Goal: Navigation & Orientation: Find specific page/section

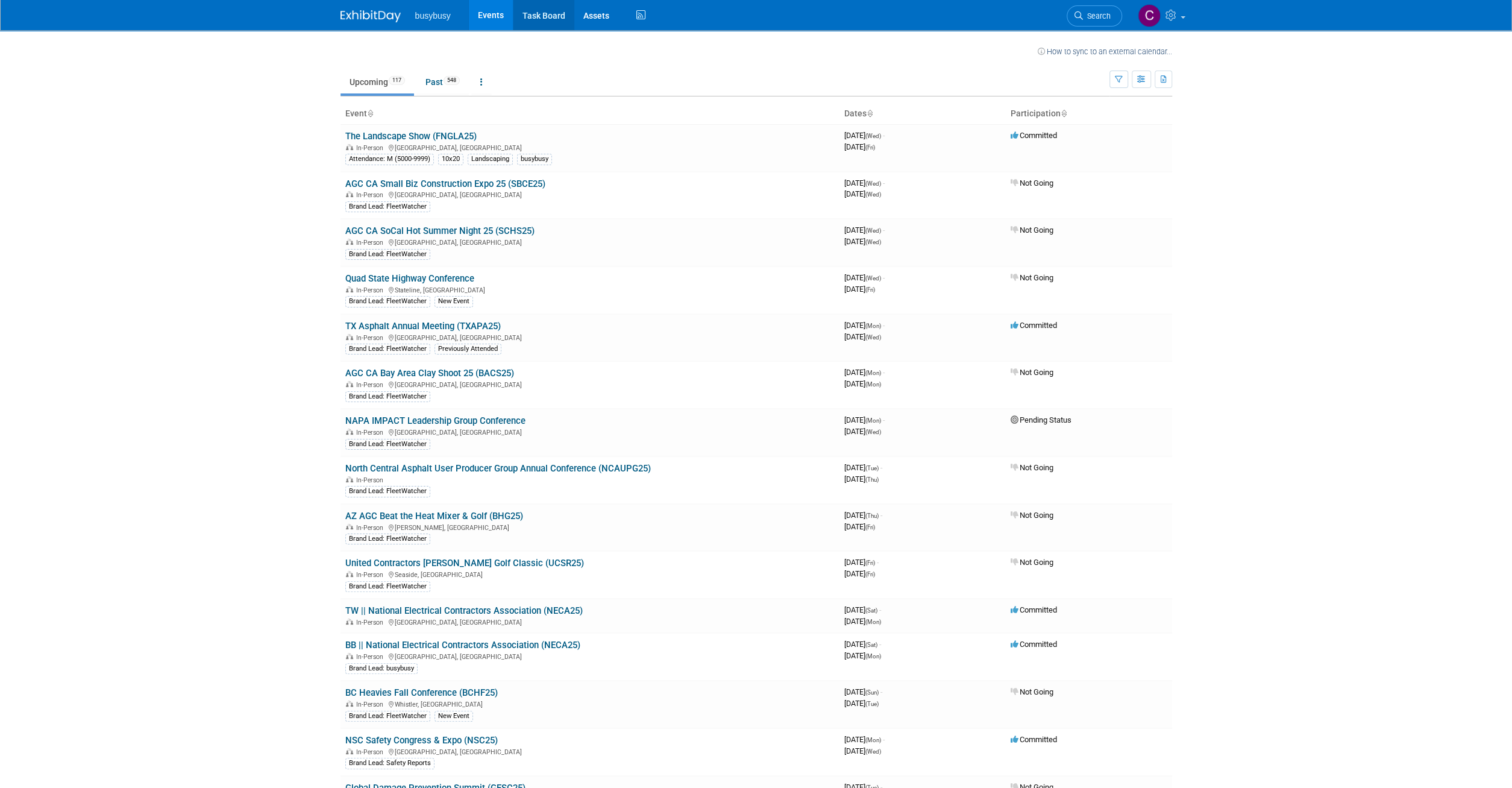
click at [540, 15] on link "Task Board" at bounding box center [544, 15] width 61 height 30
click at [589, 8] on link "Assets" at bounding box center [596, 15] width 44 height 30
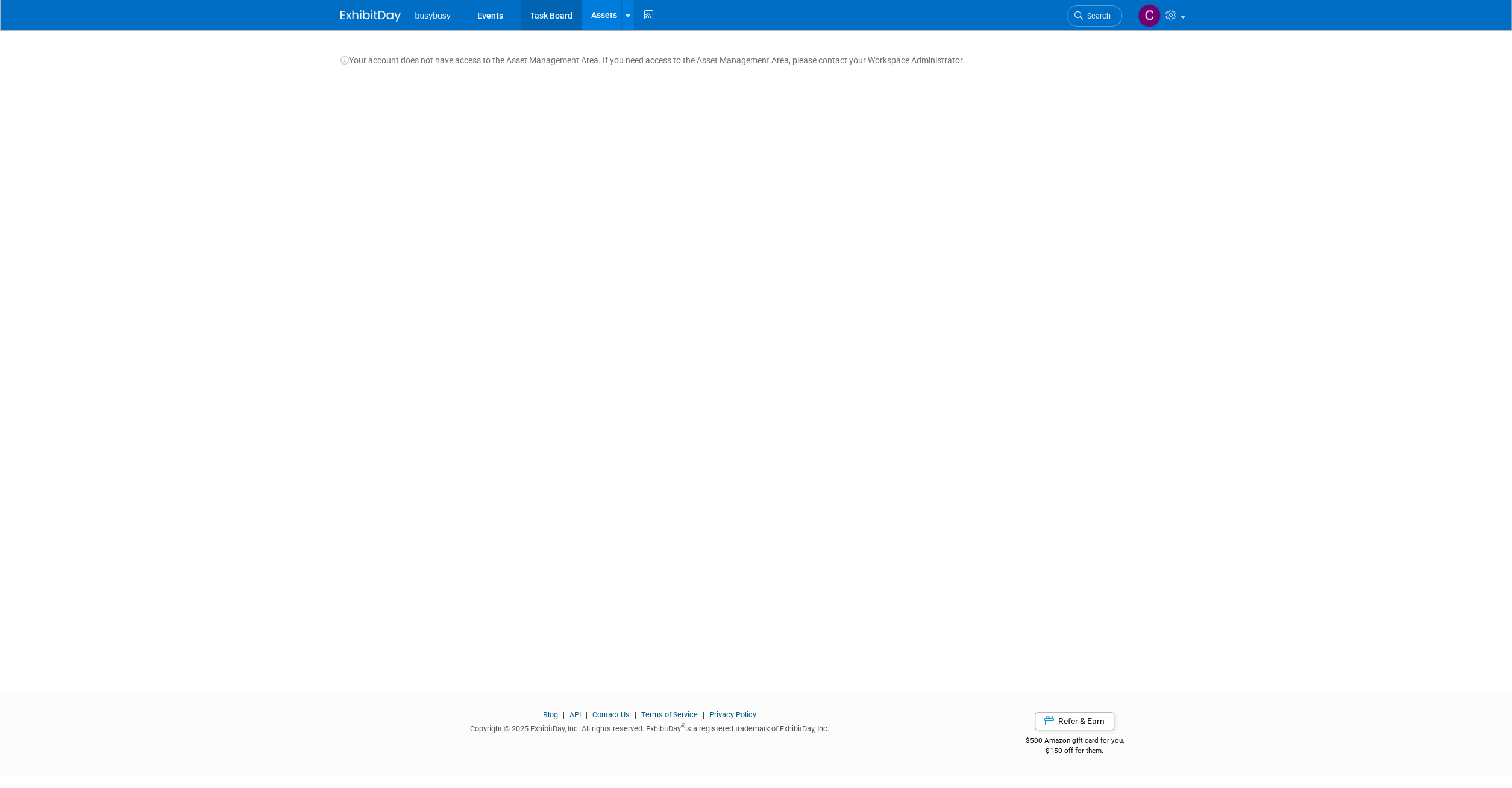
click at [545, 14] on link "Task Board" at bounding box center [551, 15] width 61 height 30
click at [559, 10] on link "Task Board" at bounding box center [551, 15] width 61 height 30
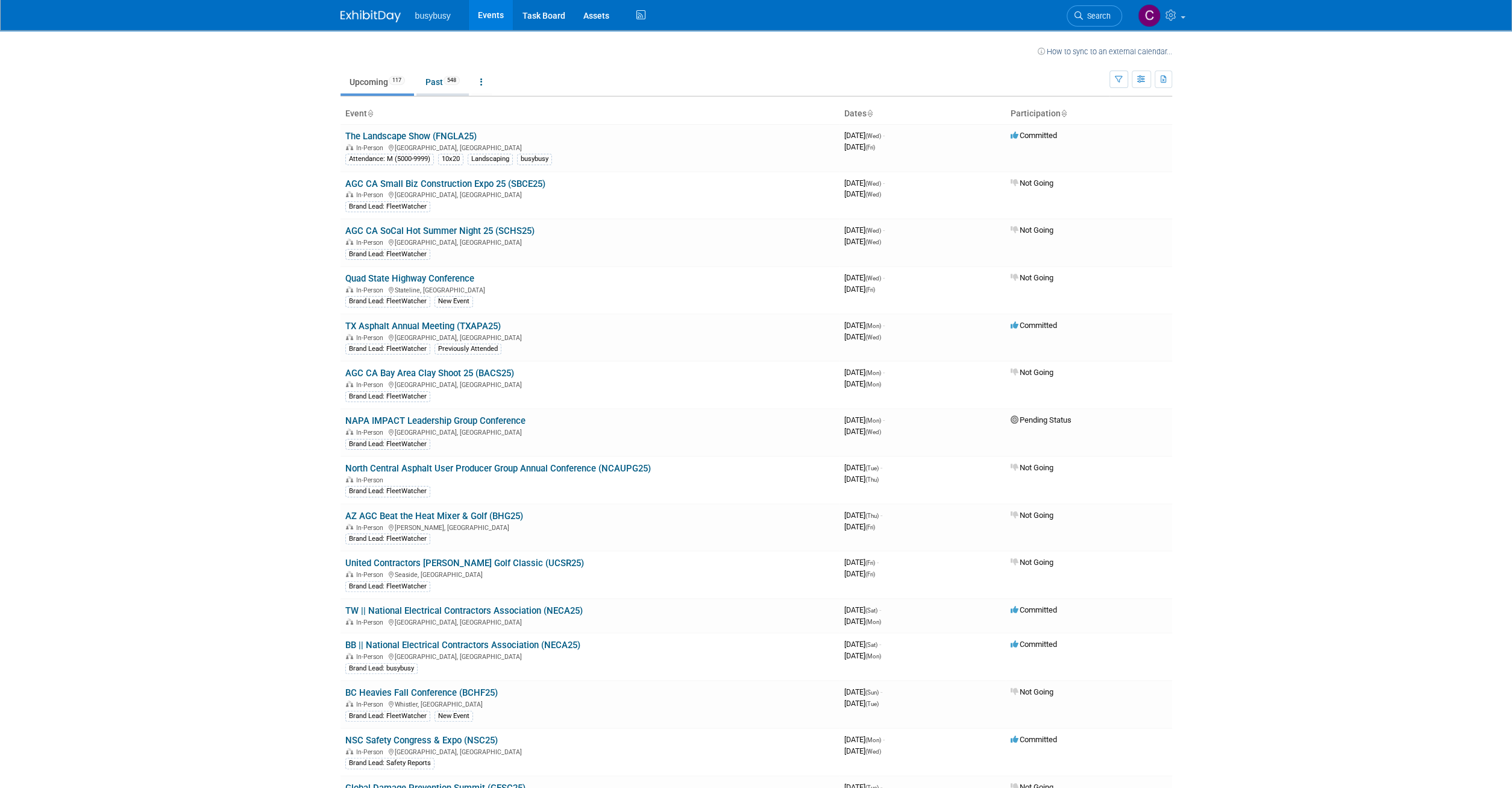
click at [435, 80] on link "Past 548" at bounding box center [443, 82] width 53 height 23
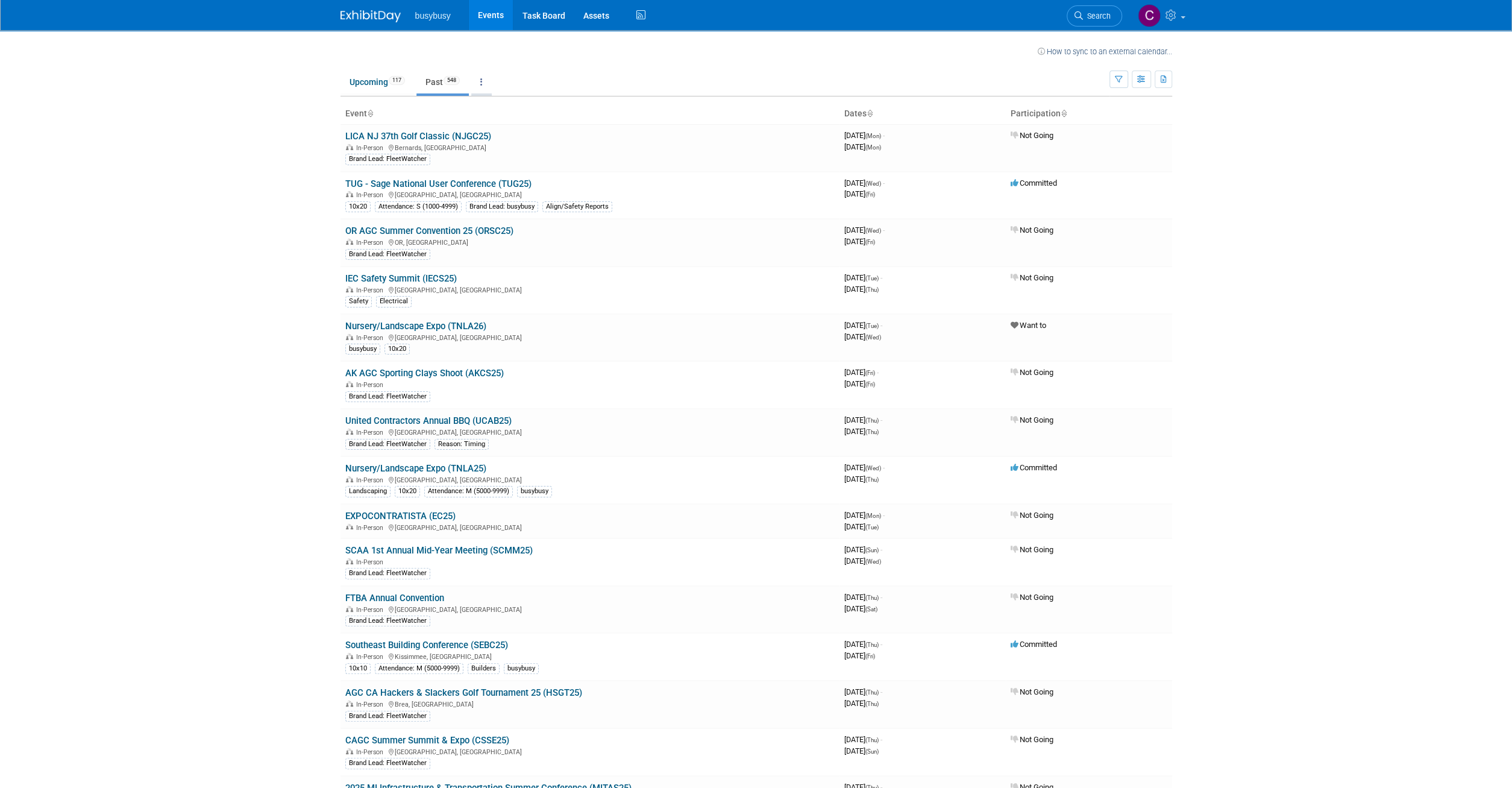
click at [487, 81] on link at bounding box center [481, 82] width 20 height 23
click at [170, 209] on body "busybusy Events Task Board Assets Activity Feed My Account My Profile & Prefere…" at bounding box center [756, 394] width 1512 height 788
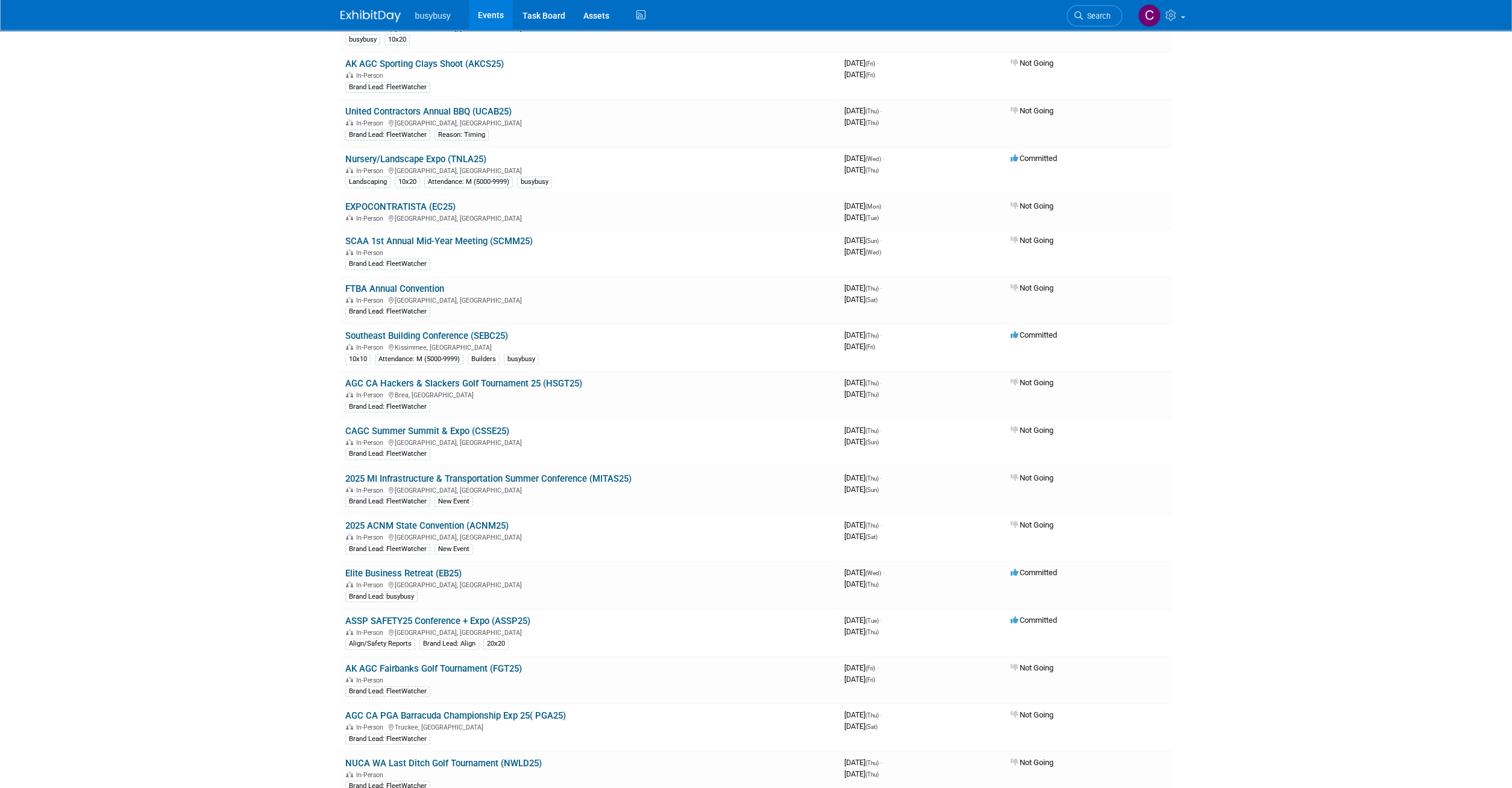
scroll to position [313, 0]
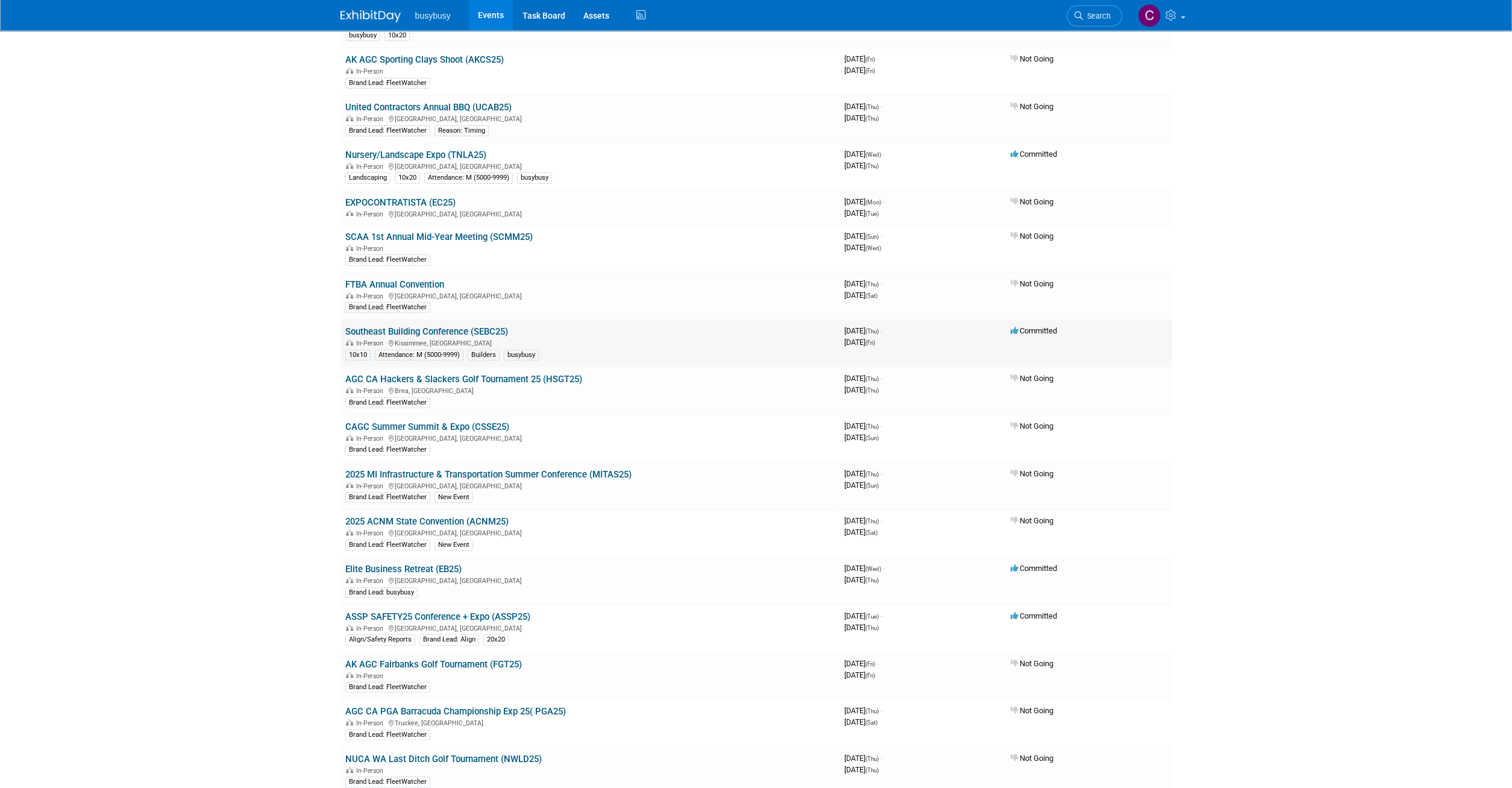
click at [451, 326] on link "Southeast Building Conference (SEBC25)" at bounding box center [426, 331] width 163 height 11
click at [435, 326] on link "Southeast Building Conference (SEBC25)" at bounding box center [426, 331] width 163 height 11
click at [447, 564] on link "Elite Business Retreat (EB25)" at bounding box center [403, 569] width 116 height 11
click at [1152, 17] on img at bounding box center [1149, 16] width 23 height 23
click at [1220, 53] on body "busybusy Events Task Board Assets Activity Feed My Account My Profile & Prefere…" at bounding box center [756, 81] width 1512 height 788
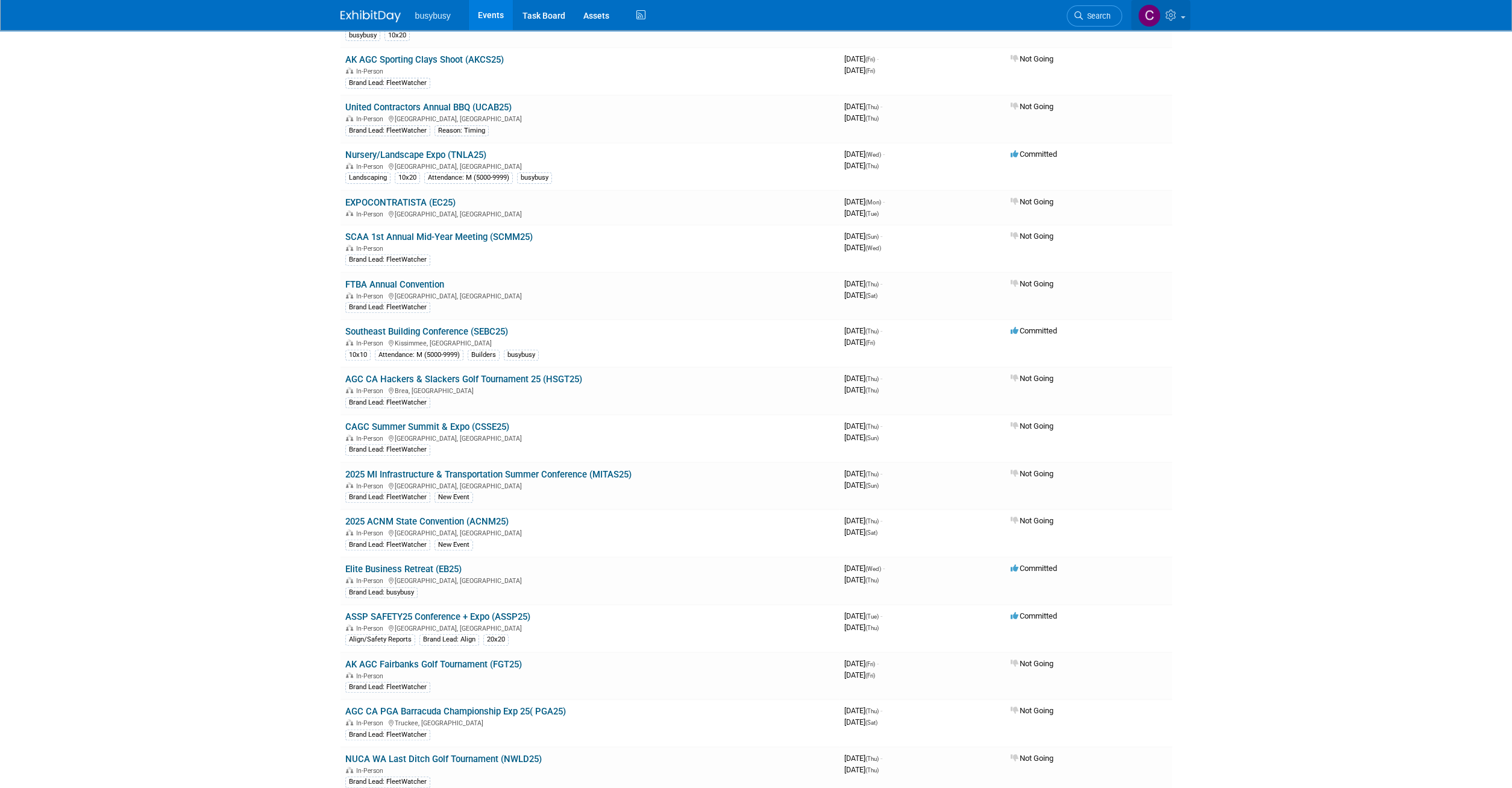
click at [1176, 11] on icon at bounding box center [1172, 15] width 14 height 11
click at [1333, 108] on body "busybusy Events Task Board Assets Activity Feed My Account My Profile & Prefere…" at bounding box center [756, 81] width 1512 height 788
click at [252, 214] on body "busybusy Events Task Board Assets Activity Feed My Account My Profile & Prefere…" at bounding box center [756, 81] width 1512 height 788
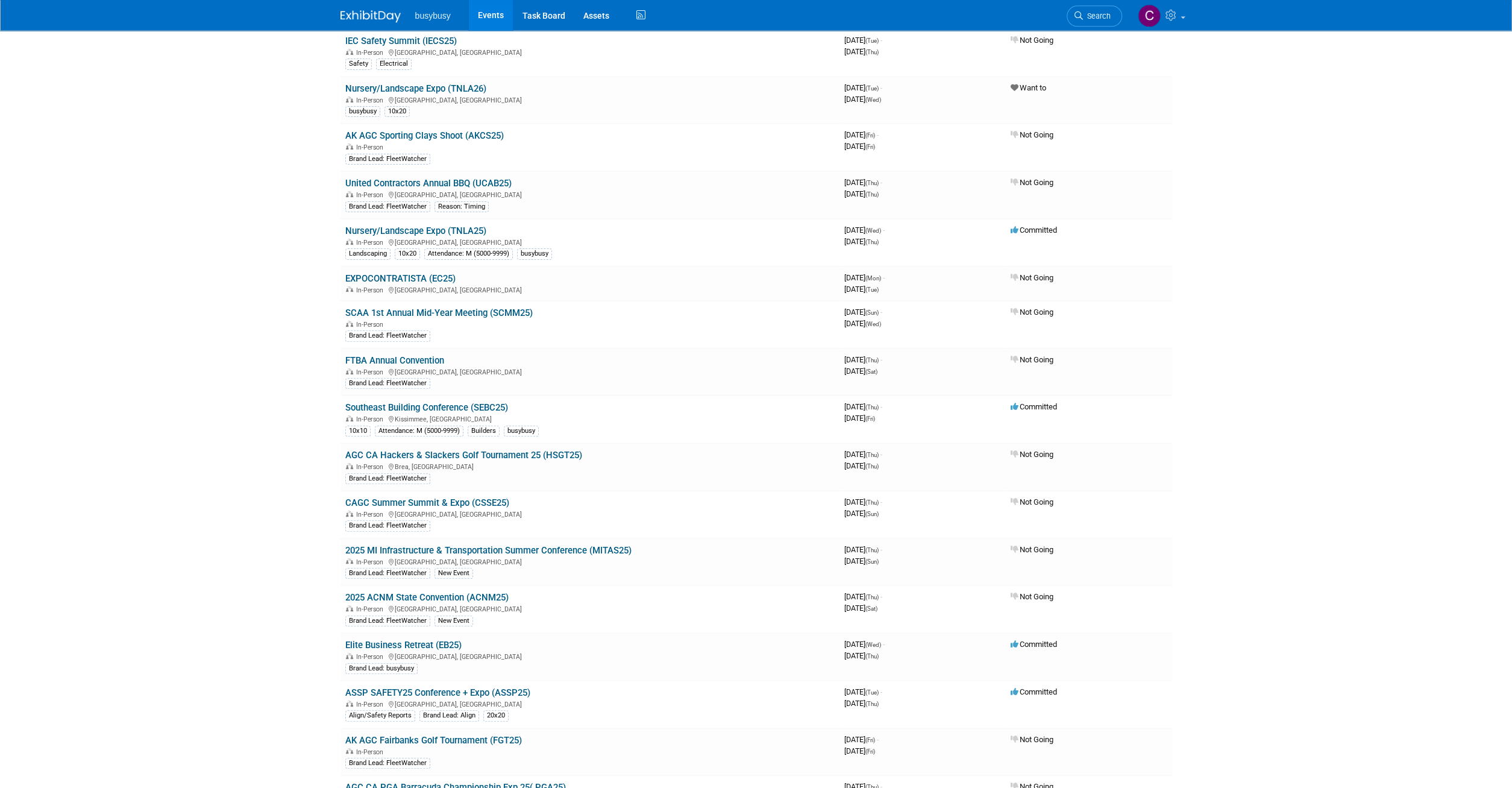
scroll to position [188, 0]
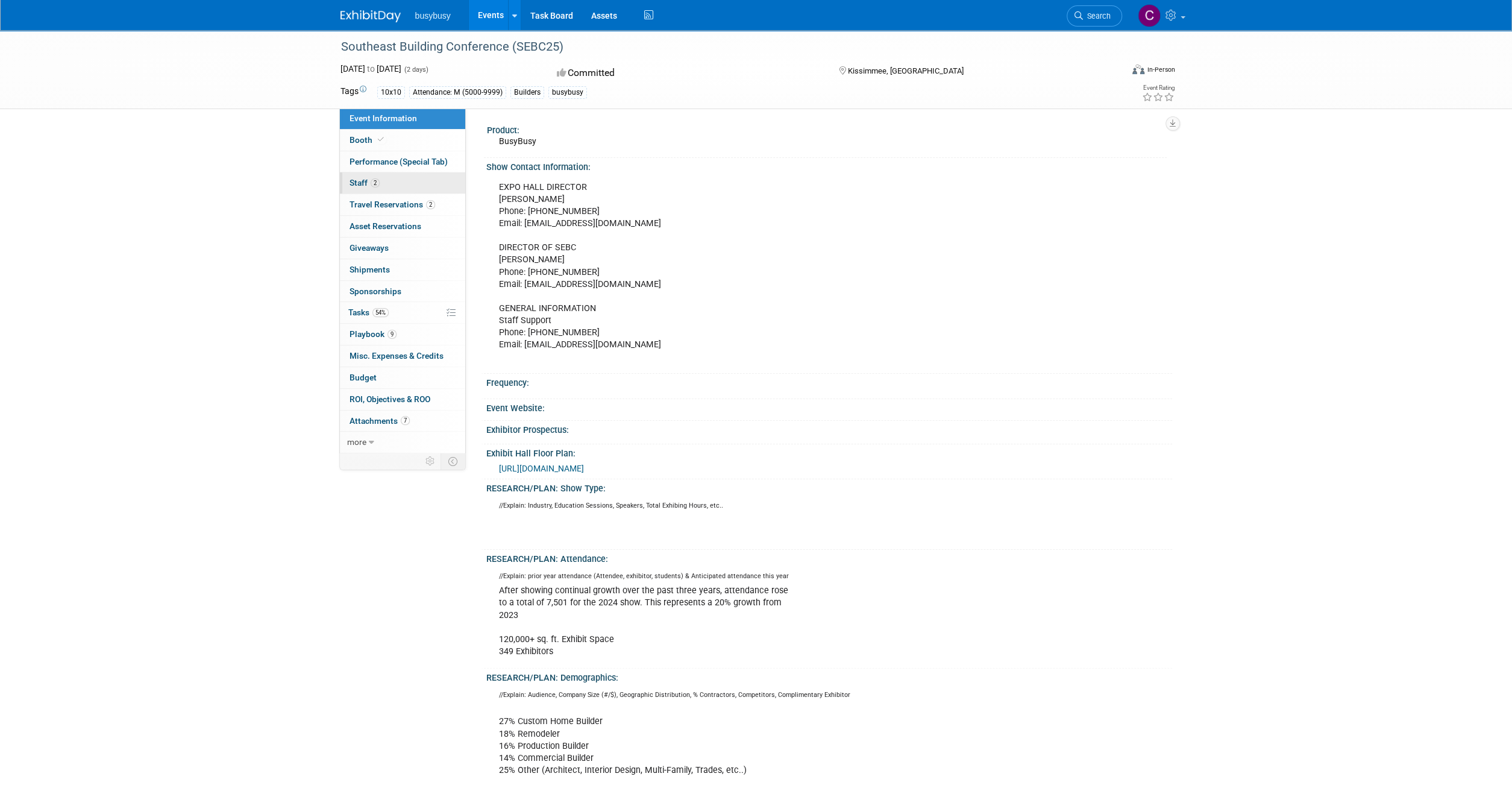
click at [361, 182] on span "Staff 2" at bounding box center [365, 182] width 30 height 10
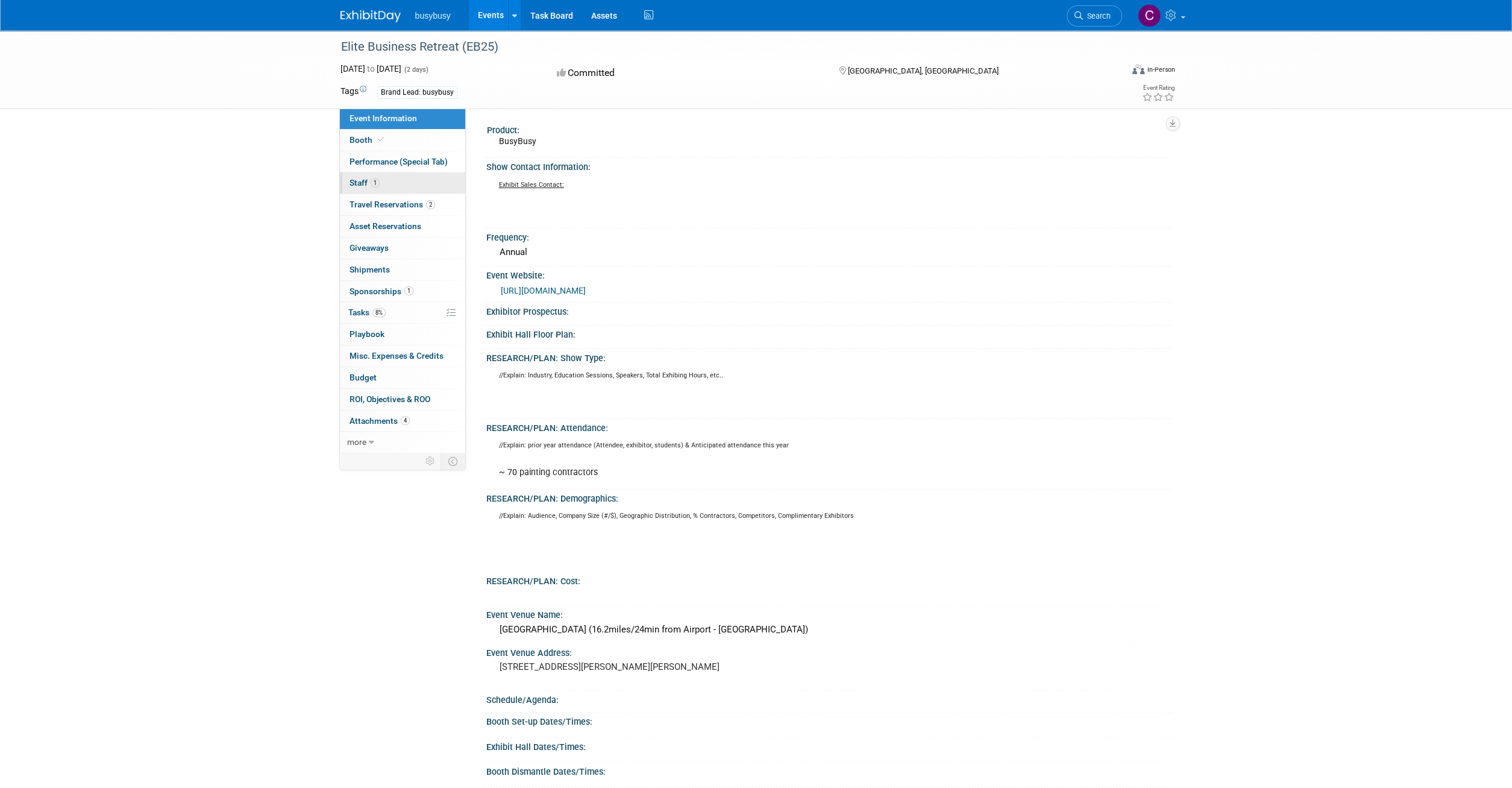
click at [356, 182] on span "Staff 1" at bounding box center [365, 182] width 30 height 10
